Goal: Information Seeking & Learning: Stay updated

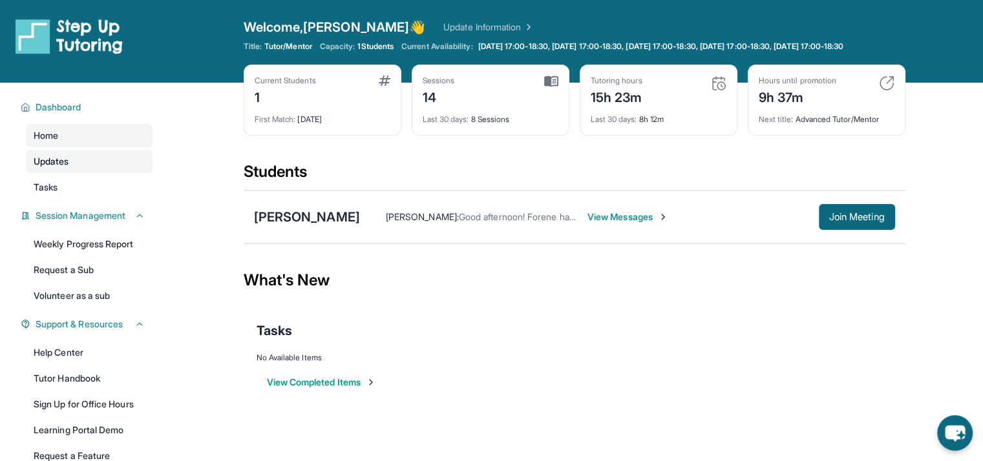
click at [100, 173] on link "Updates" at bounding box center [89, 161] width 127 height 23
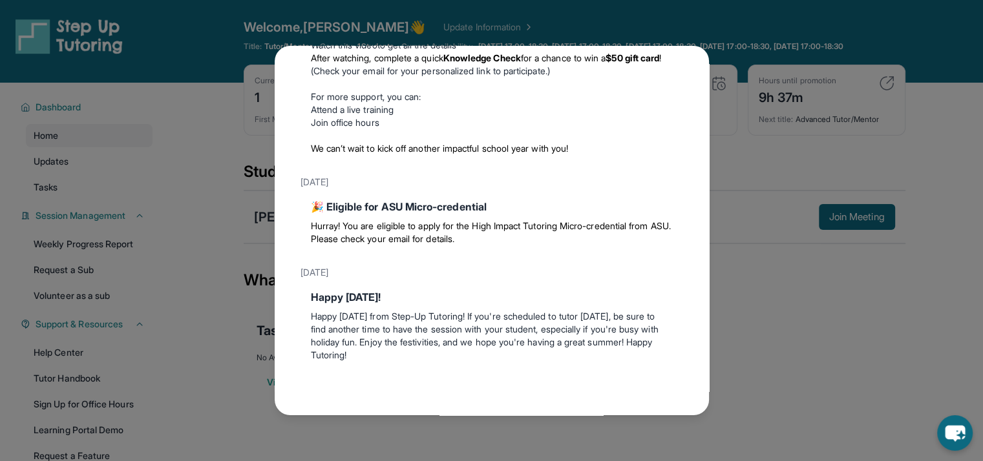
scroll to position [147, 0]
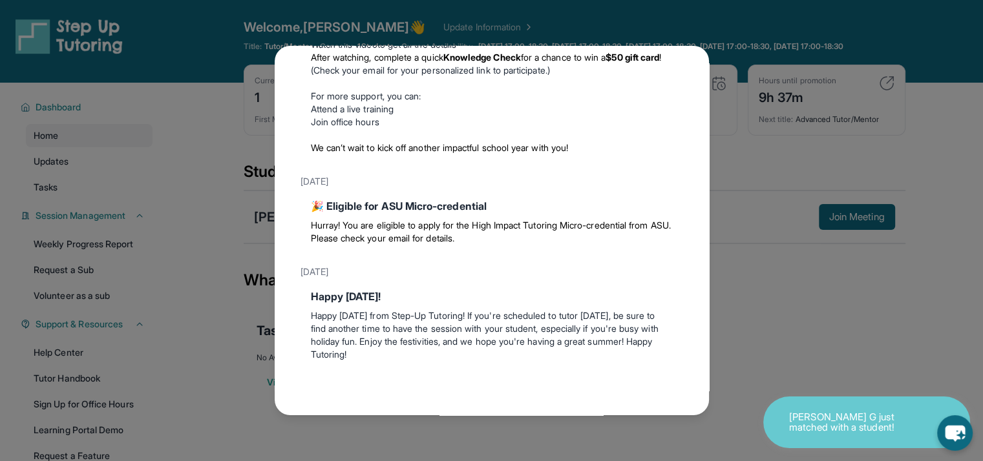
click at [416, 199] on div "🎉 Eligible for ASU Micro-credential" at bounding box center [492, 206] width 362 height 16
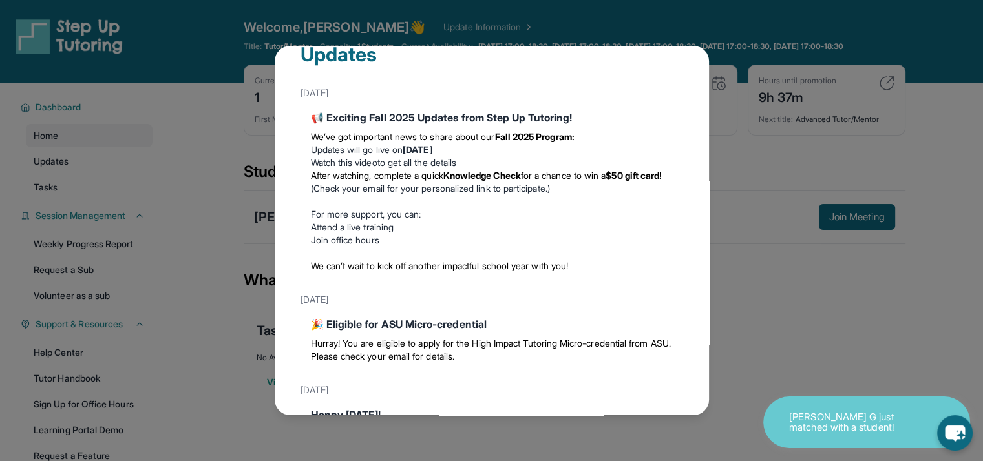
scroll to position [18, 0]
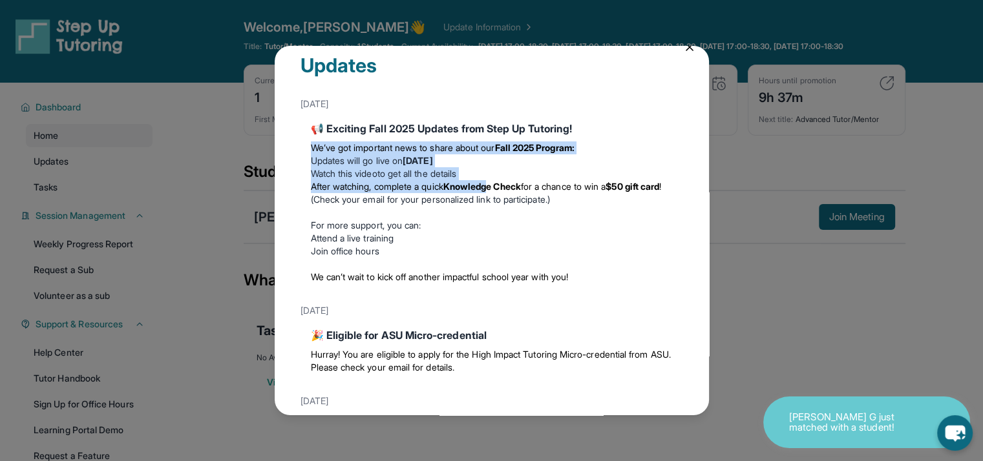
drag, startPoint x: 299, startPoint y: 145, endPoint x: 505, endPoint y: 191, distance: 211.1
click at [505, 191] on div "Updates [DATE] 📢 Exciting Fall 2025 Updates from Step Up Tutoring! We’ve got im…" at bounding box center [492, 230] width 434 height 369
click at [505, 191] on strong "Knowledge Check" at bounding box center [482, 186] width 78 height 11
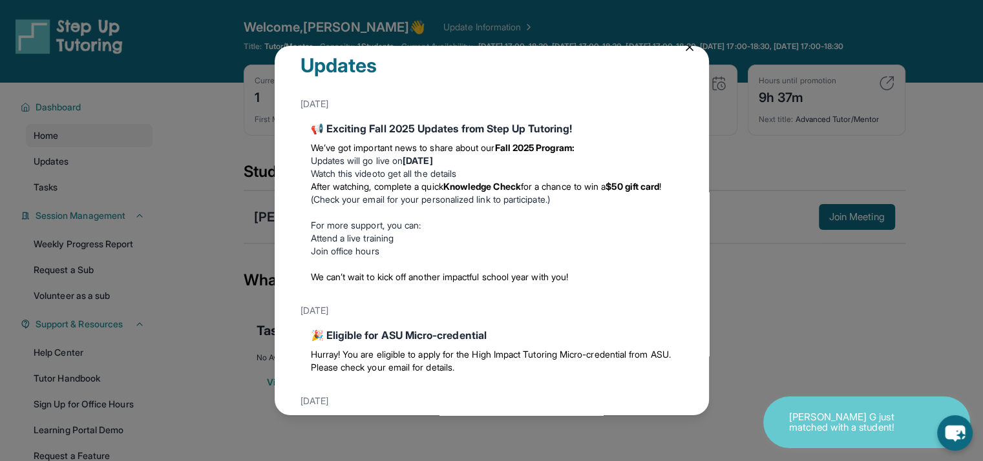
click at [198, 201] on div "Updates [DATE] 📢 Exciting Fall 2025 Updates from Step Up Tutoring! We’ve got im…" at bounding box center [491, 230] width 983 height 461
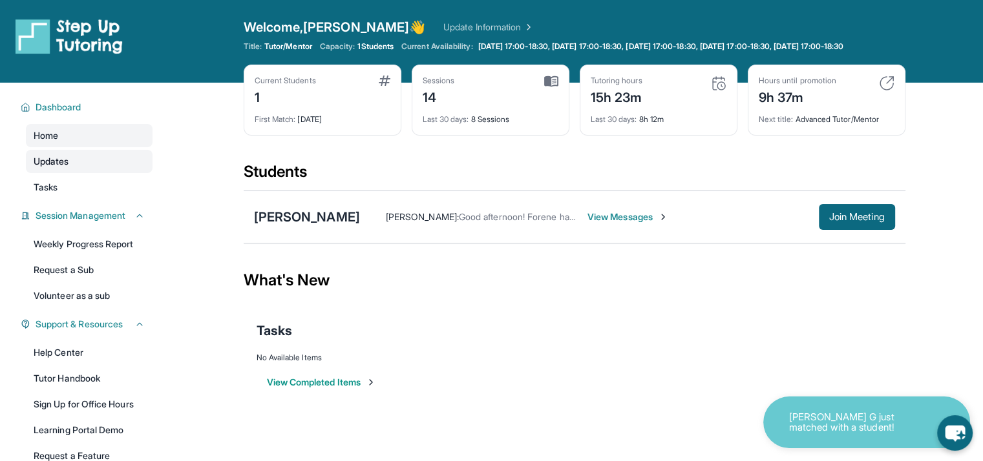
click at [111, 172] on link "Updates" at bounding box center [89, 161] width 127 height 23
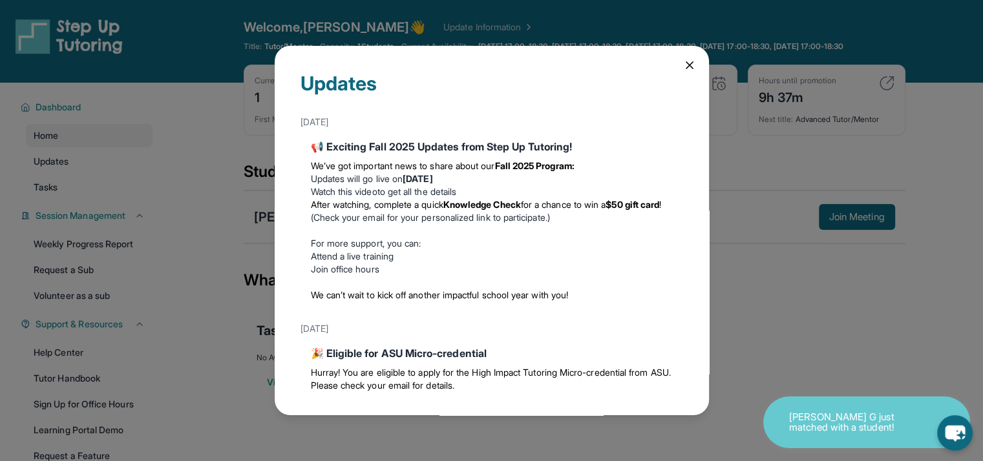
click at [457, 153] on div "📢 Exciting Fall 2025 Updates from Step Up Tutoring!" at bounding box center [492, 147] width 362 height 16
click at [209, 183] on div "Updates [DATE] 📢 Exciting Fall 2025 Updates from Step Up Tutoring! We’ve got im…" at bounding box center [491, 230] width 983 height 461
